Goal: Task Accomplishment & Management: Manage account settings

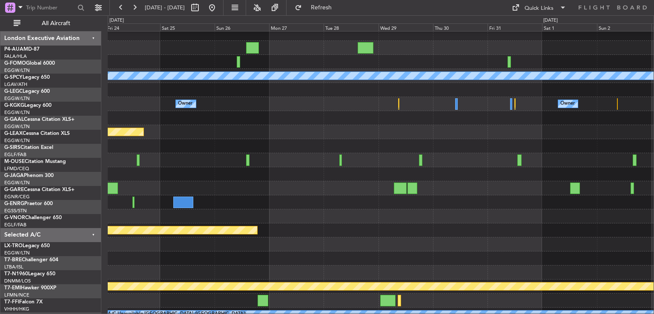
scroll to position [19, 0]
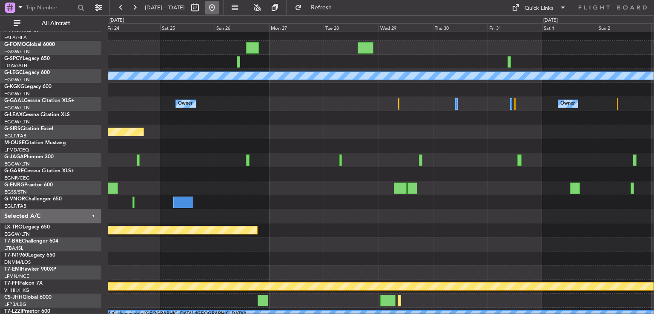
click at [219, 8] on button at bounding box center [212, 8] width 14 height 14
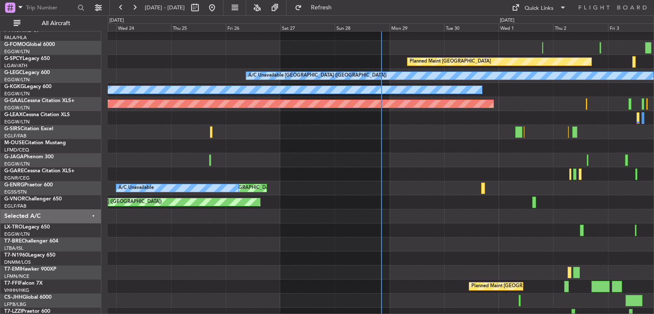
scroll to position [54, 0]
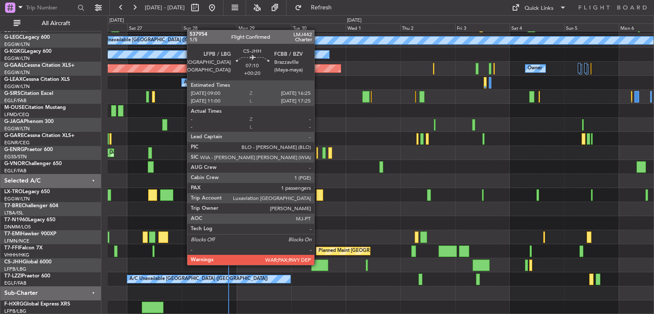
click at [318, 265] on div at bounding box center [319, 266] width 17 height 12
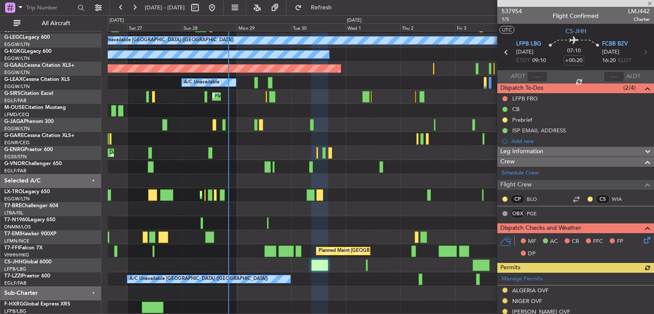
scroll to position [261, 0]
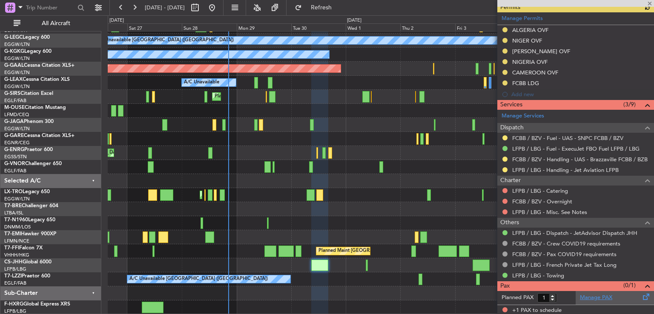
click at [580, 295] on link "Manage PAX" at bounding box center [596, 298] width 32 height 9
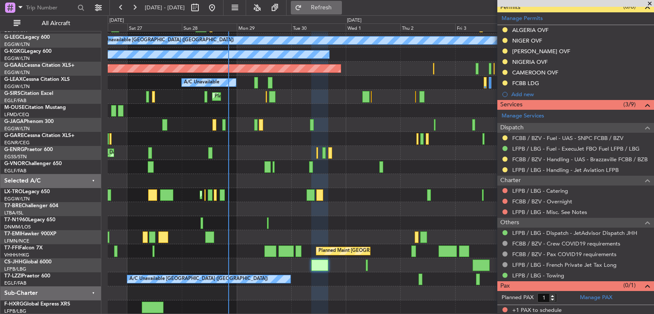
click at [339, 7] on span "Refresh" at bounding box center [322, 8] width 36 height 6
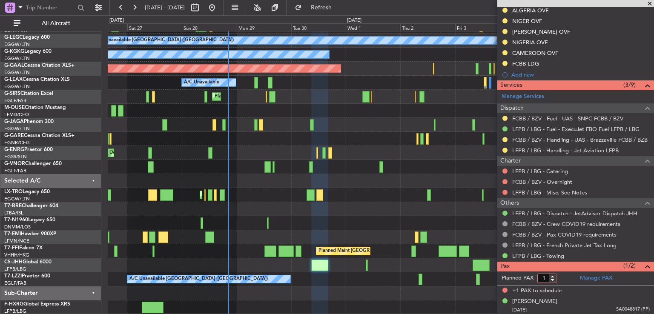
type input "1"
click at [555, 279] on input "1" at bounding box center [548, 278] width 20 height 9
click at [562, 279] on form "Planned PAX" at bounding box center [537, 279] width 78 height 14
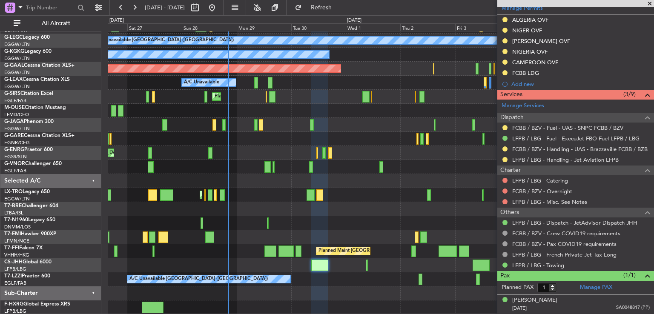
scroll to position [269, 0]
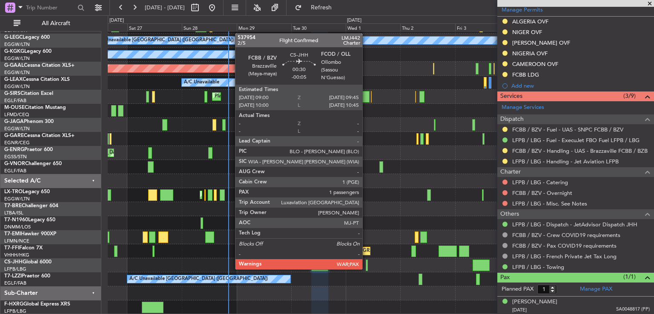
click at [366, 269] on div at bounding box center [367, 266] width 2 height 12
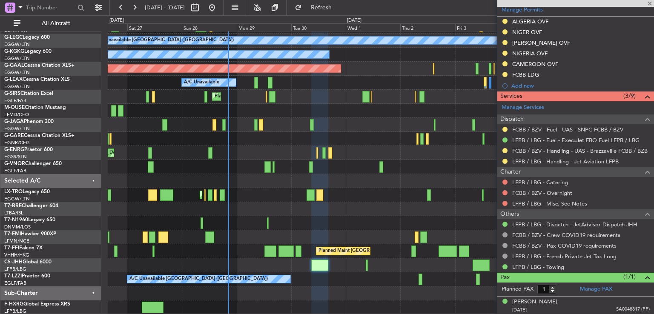
type input "-00:05"
type input "5"
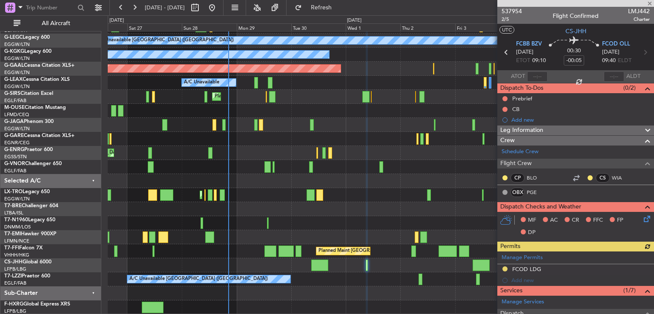
scroll to position [174, 0]
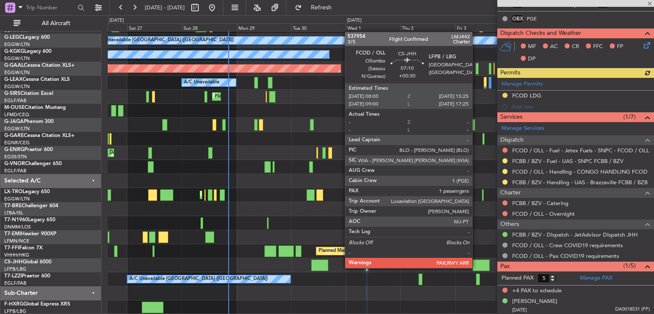
click at [476, 268] on div at bounding box center [481, 266] width 17 height 12
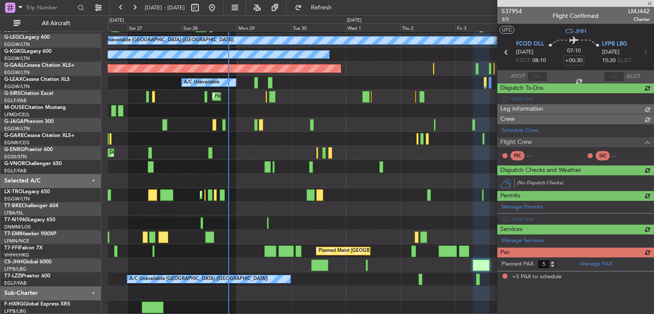
scroll to position [0, 0]
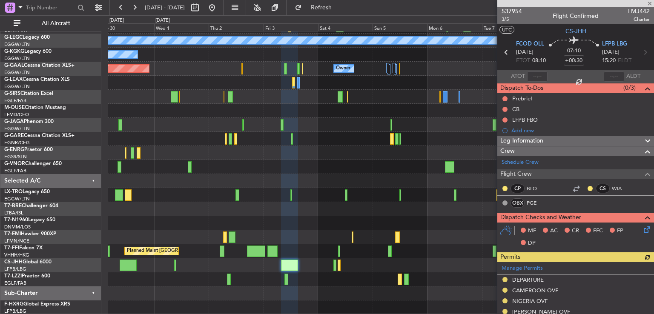
click at [264, 222] on div "Planned Maint [GEOGRAPHIC_DATA] A/C Unavailable [GEOGRAPHIC_DATA] ([GEOGRAPHIC_…" at bounding box center [381, 145] width 546 height 337
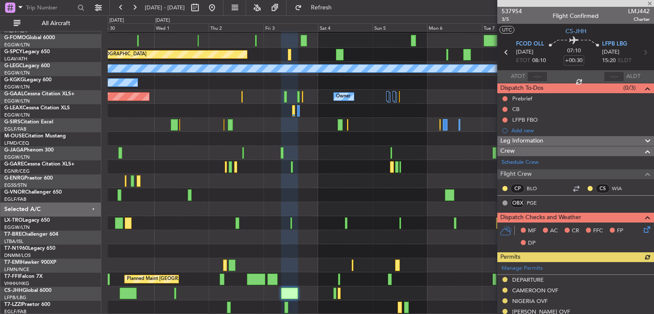
scroll to position [238, 0]
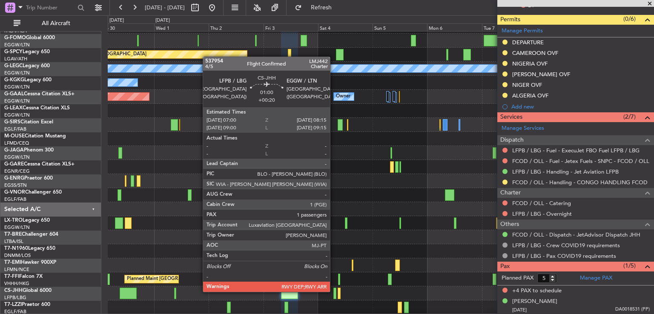
click at [334, 291] on div at bounding box center [335, 294] width 3 height 12
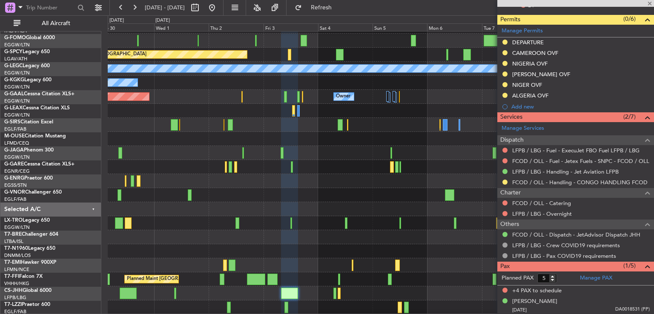
type input "+00:20"
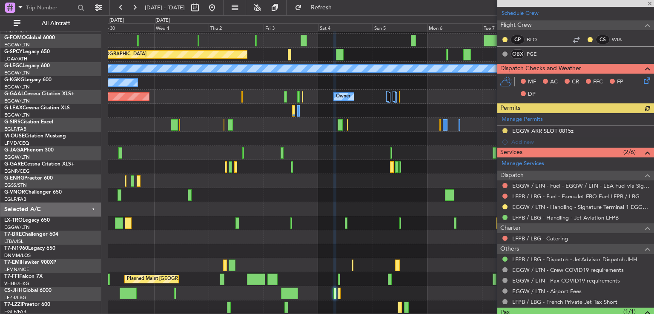
scroll to position [205, 0]
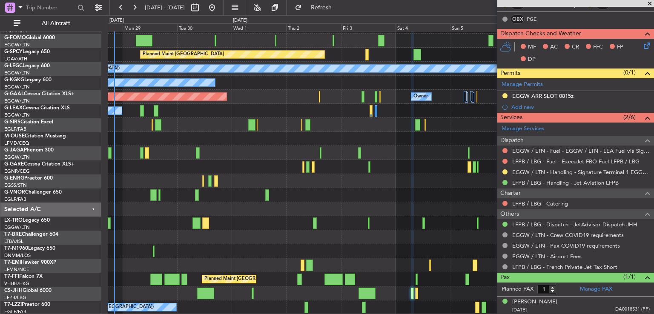
click at [295, 198] on div "Planned Maint [GEOGRAPHIC_DATA] A/C Unavailable [GEOGRAPHIC_DATA] ([GEOGRAPHIC_…" at bounding box center [381, 160] width 546 height 309
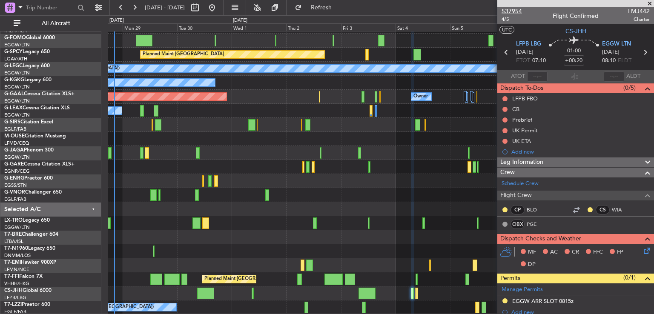
click at [510, 11] on span "537954" at bounding box center [512, 11] width 20 height 9
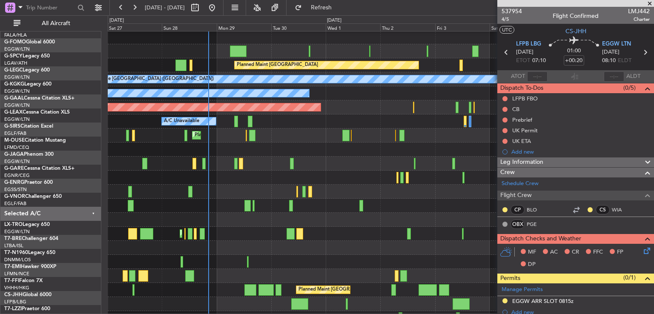
scroll to position [15, 0]
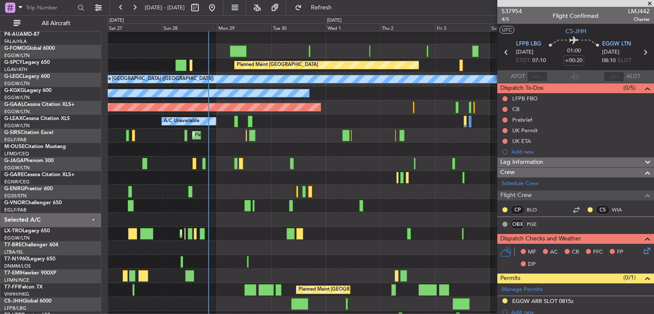
click at [290, 135] on div "Planned Maint [GEOGRAPHIC_DATA] ([GEOGRAPHIC_DATA])" at bounding box center [381, 136] width 546 height 14
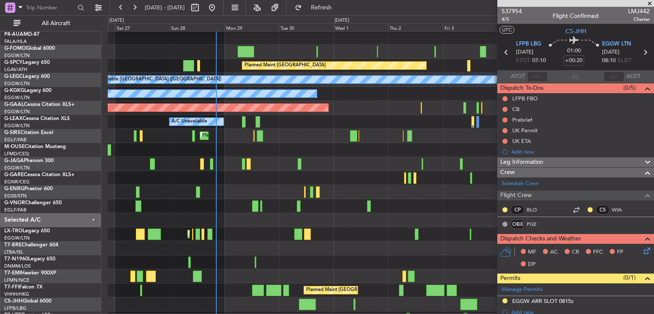
click at [295, 135] on div "Planned Maint [GEOGRAPHIC_DATA] ([GEOGRAPHIC_DATA])" at bounding box center [381, 136] width 546 height 14
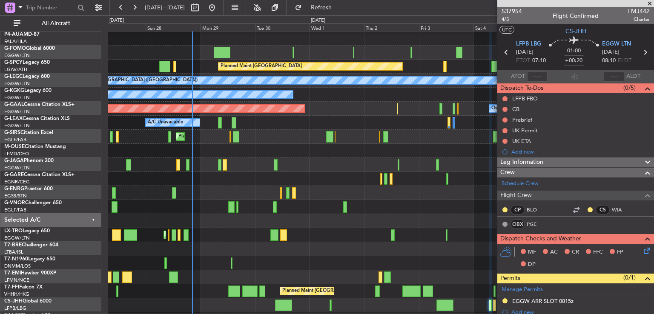
scroll to position [13, 0]
click at [321, 205] on div "Planned Maint [GEOGRAPHIC_DATA] ([GEOGRAPHIC_DATA])" at bounding box center [381, 207] width 546 height 14
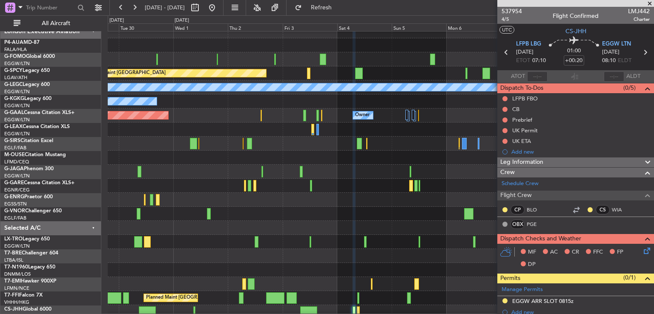
click at [354, 188] on div at bounding box center [381, 186] width 546 height 14
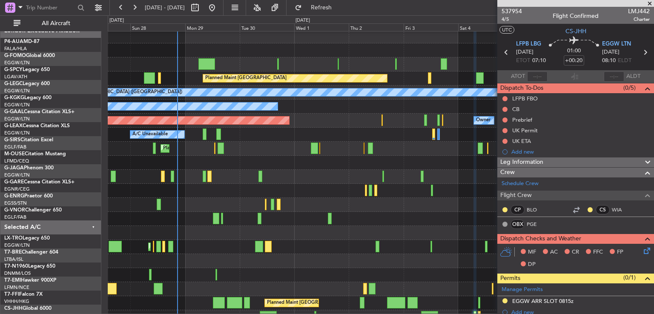
scroll to position [3, 0]
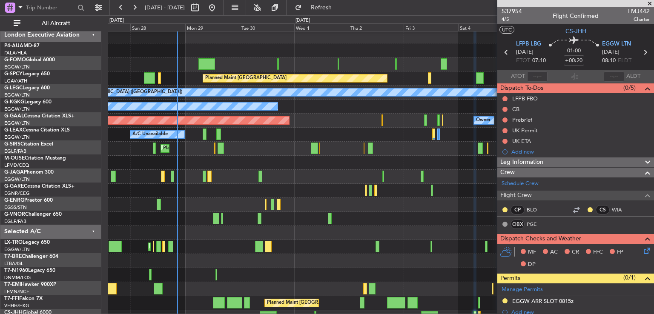
click at [345, 149] on div "Planned Maint [GEOGRAPHIC_DATA] ([GEOGRAPHIC_DATA])" at bounding box center [381, 149] width 546 height 14
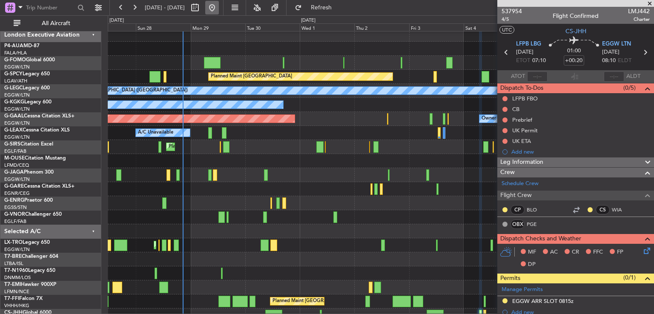
click at [219, 13] on button at bounding box center [212, 8] width 14 height 14
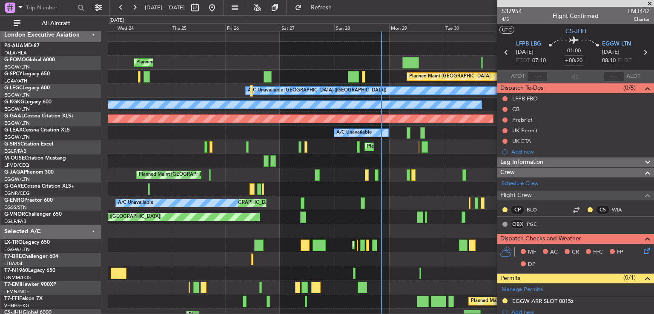
click at [651, 3] on span at bounding box center [650, 4] width 9 height 8
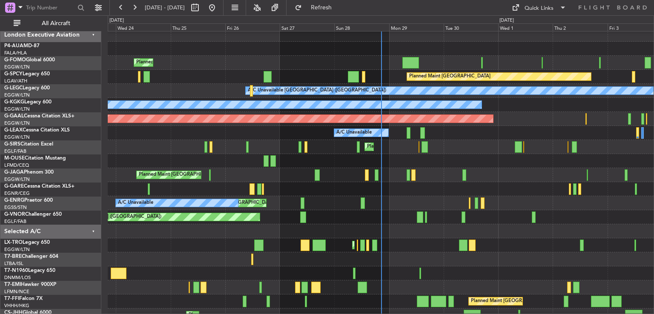
type input "0"
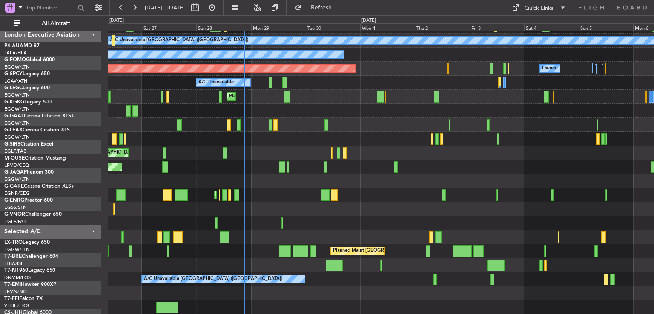
click at [314, 127] on div "Planned Maint [GEOGRAPHIC_DATA] A/C Unavailable [GEOGRAPHIC_DATA] ([GEOGRAPHIC_…" at bounding box center [381, 145] width 546 height 337
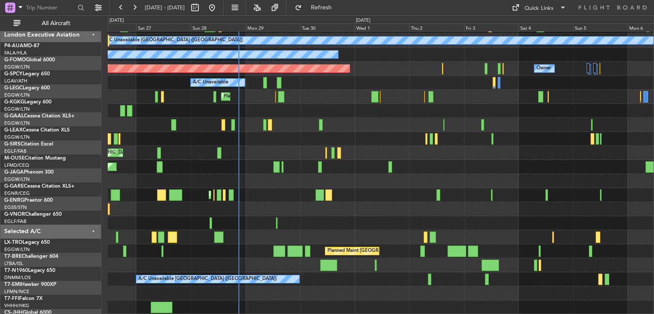
scroll to position [54, 0]
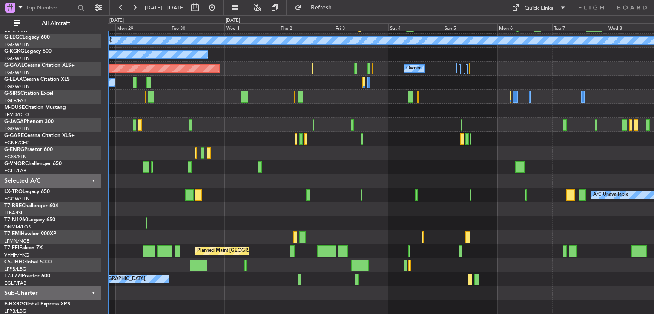
click at [310, 167] on div "Planned Maint [GEOGRAPHIC_DATA] A/C Unavailable [GEOGRAPHIC_DATA] ([GEOGRAPHIC_…" at bounding box center [381, 145] width 546 height 337
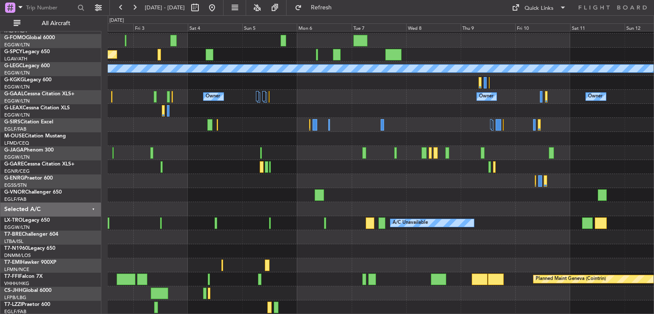
click at [312, 247] on div "Planned Maint [GEOGRAPHIC_DATA] A/C Unavailable [GEOGRAPHIC_DATA] ([GEOGRAPHIC_…" at bounding box center [381, 160] width 546 height 309
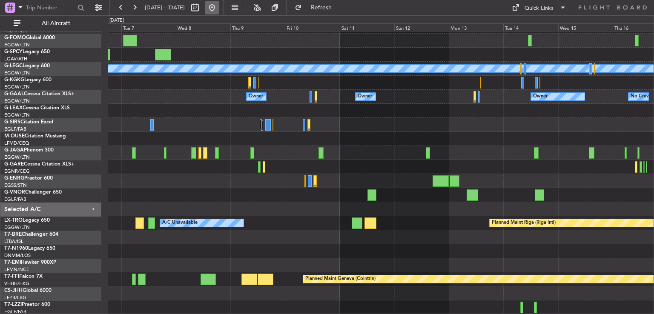
click at [219, 3] on button at bounding box center [212, 8] width 14 height 14
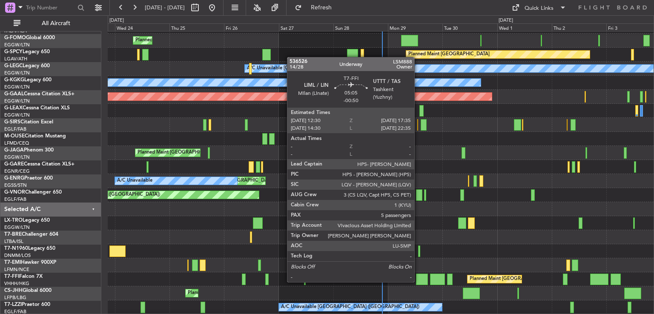
click at [418, 282] on div at bounding box center [422, 280] width 12 height 12
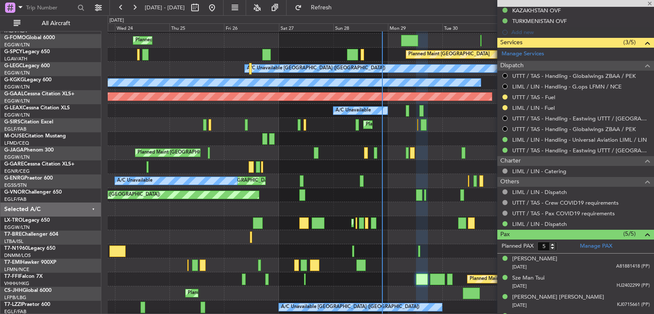
scroll to position [374, 0]
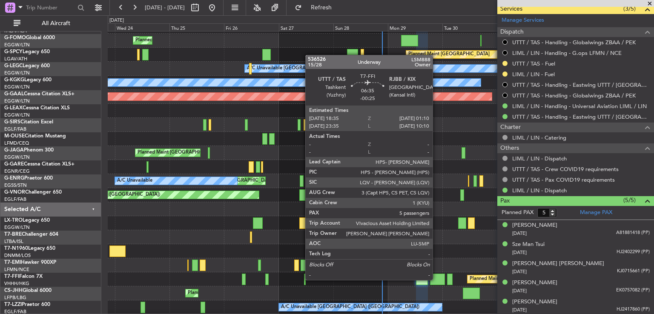
click at [437, 279] on div at bounding box center [437, 280] width 15 height 12
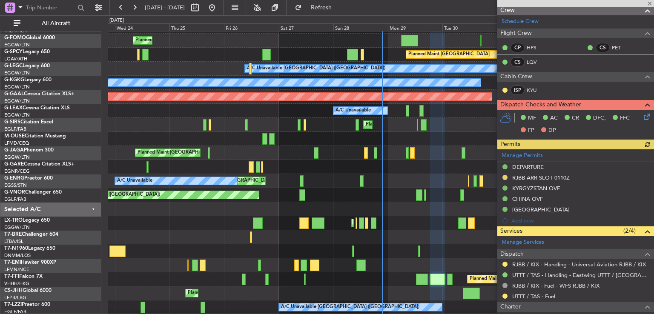
scroll to position [164, 0]
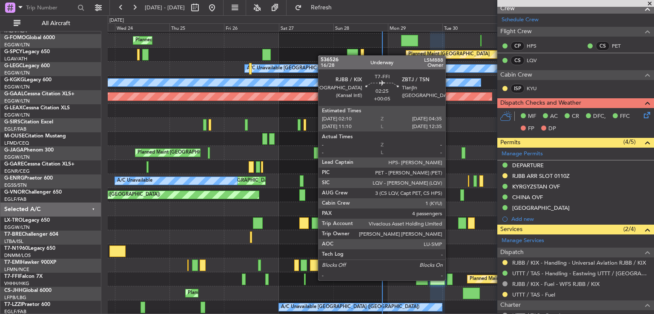
click at [449, 280] on div at bounding box center [450, 280] width 6 height 12
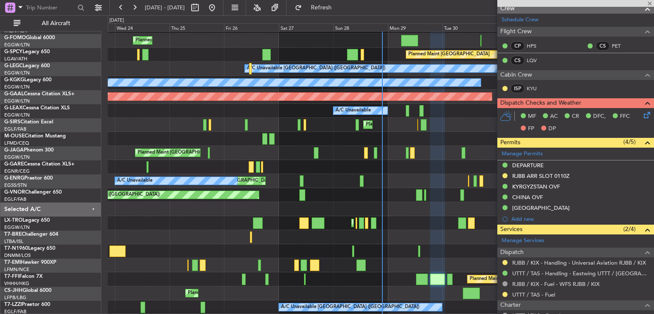
type input "+00:05"
type input "4"
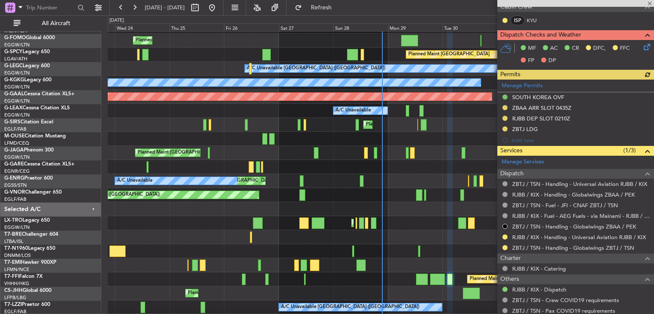
scroll to position [220, 0]
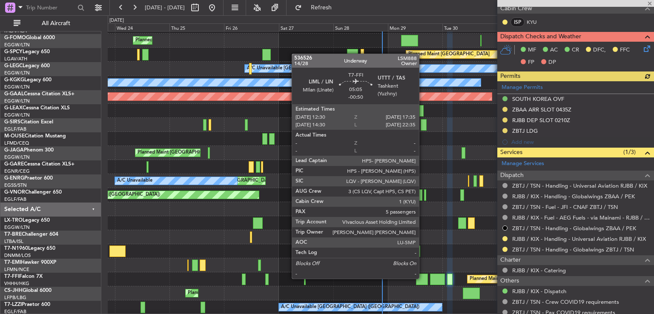
click at [423, 278] on div at bounding box center [422, 280] width 12 height 12
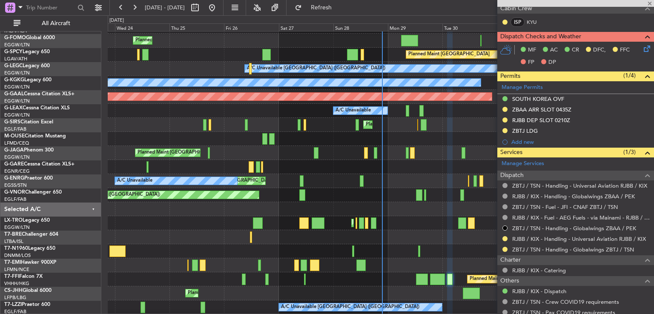
type input "-00:50"
type input "5"
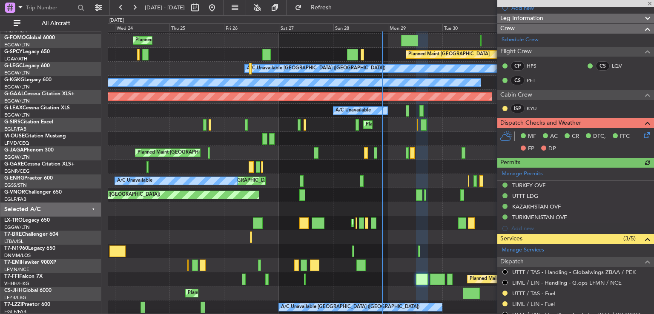
scroll to position [145, 0]
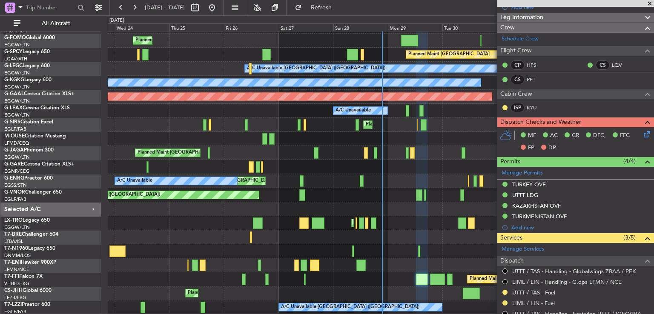
click at [400, 40] on div "Planned Maint [GEOGRAPHIC_DATA] ([GEOGRAPHIC_DATA])" at bounding box center [381, 41] width 546 height 14
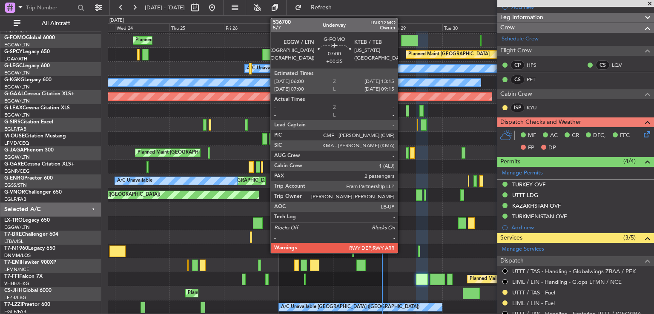
click at [402, 40] on div at bounding box center [409, 41] width 17 height 12
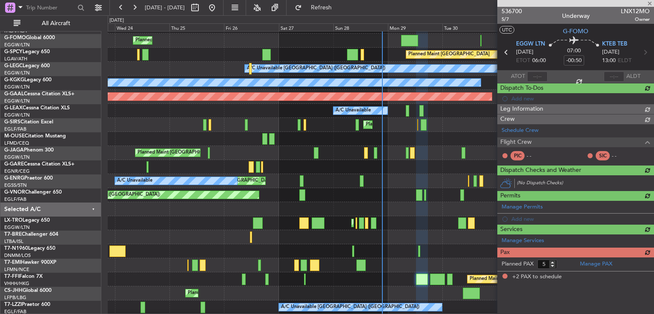
type input "+00:35"
type input "2"
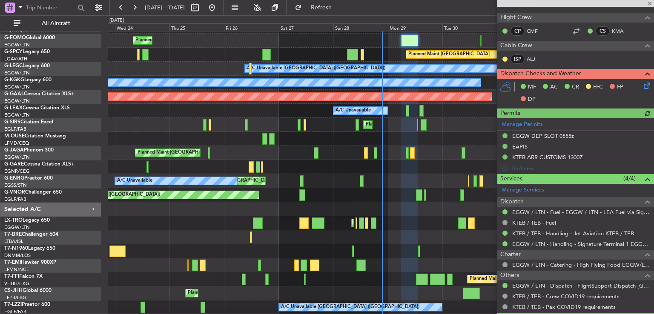
scroll to position [187, 0]
